Goal: Check status: Check status

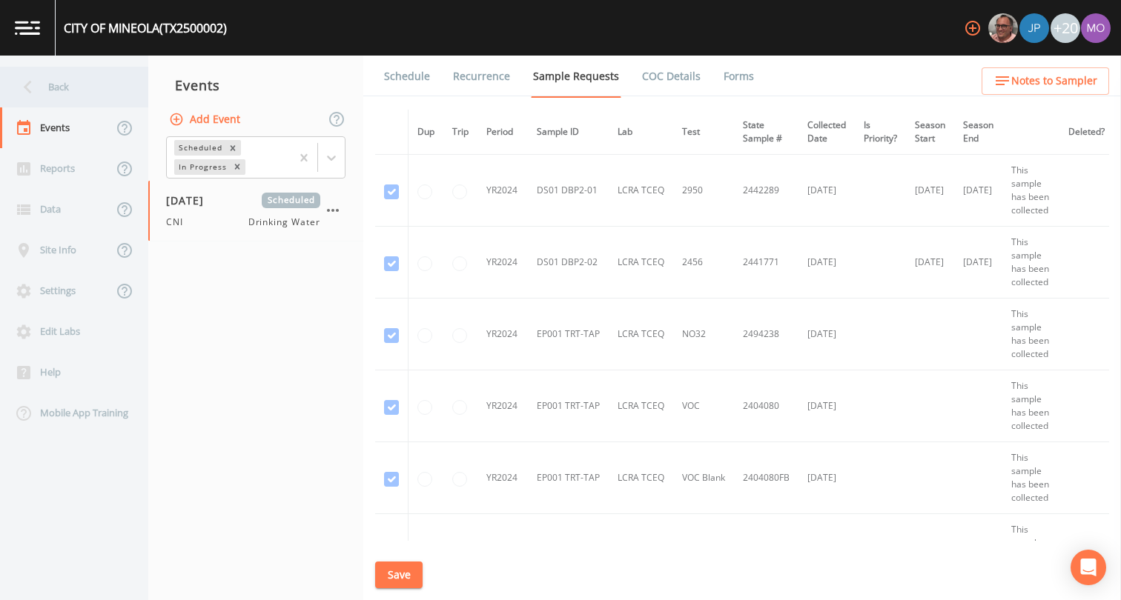
scroll to position [2722, 0]
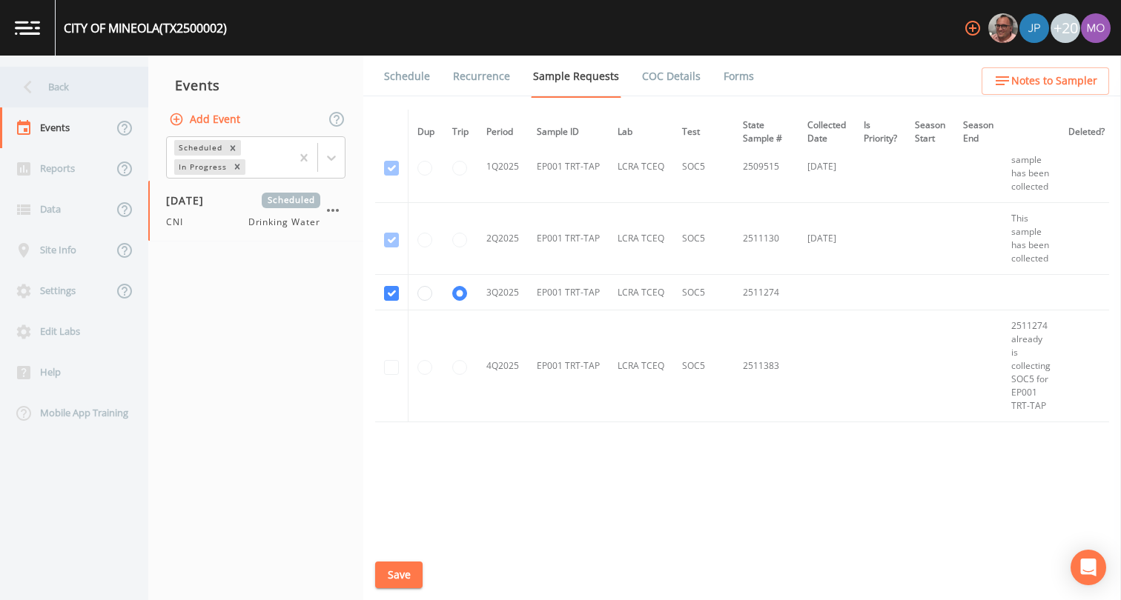
click at [58, 87] on div "Back" at bounding box center [66, 87] width 133 height 41
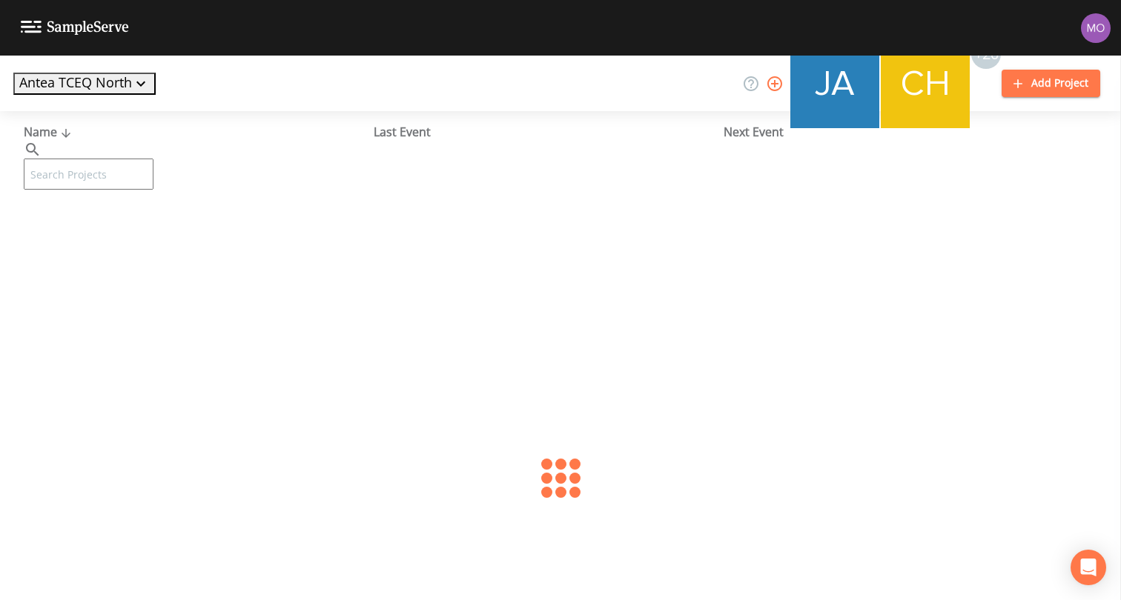
click at [82, 159] on input "text" at bounding box center [89, 174] width 130 height 31
paste input "TX2200005"
type input "TX2200005"
click at [111, 222] on link "BLUE MOUND (TX2200005)" at bounding box center [98, 227] width 148 height 16
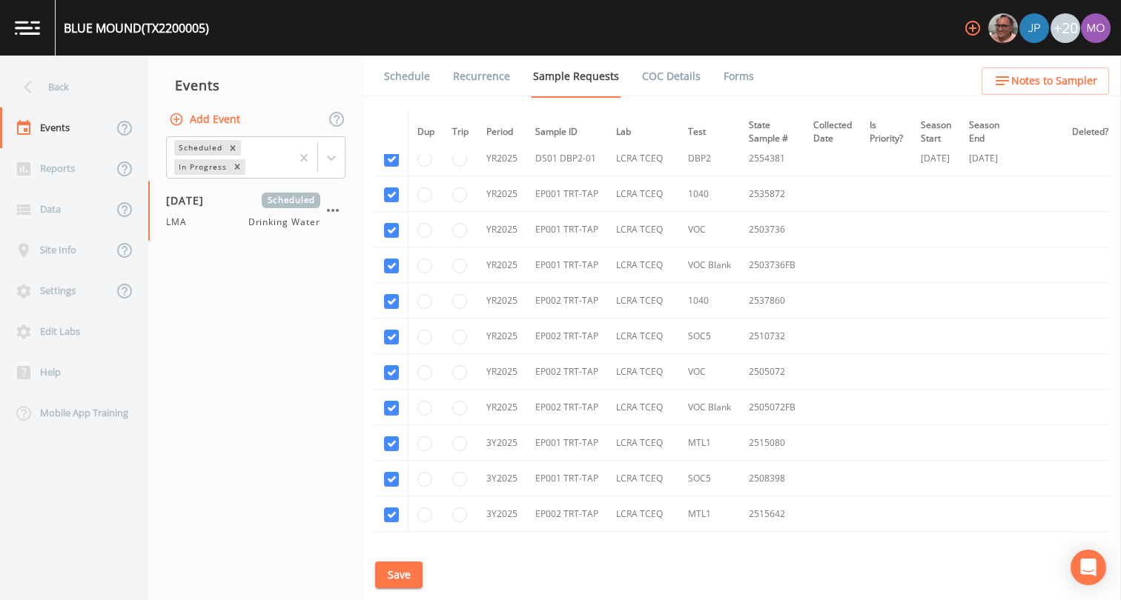
scroll to position [976, 0]
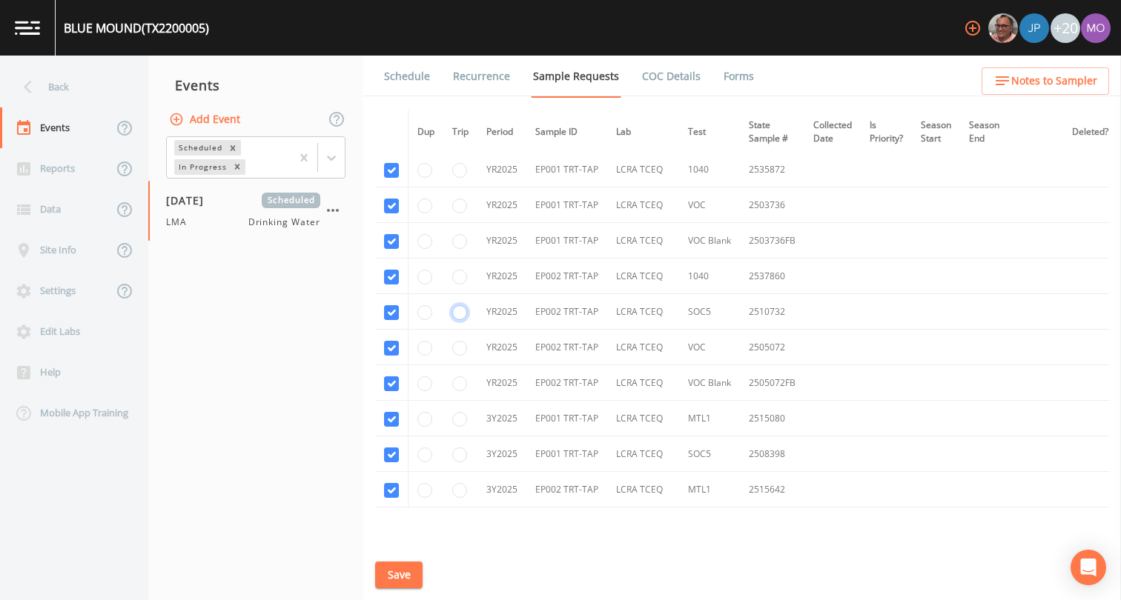
click at [460, 311] on input "radio" at bounding box center [459, 312] width 15 height 15
radio input "true"
click at [404, 566] on button "Save" at bounding box center [398, 575] width 47 height 27
click at [403, 567] on button "Save" at bounding box center [398, 575] width 47 height 27
